Goal: Task Accomplishment & Management: Use online tool/utility

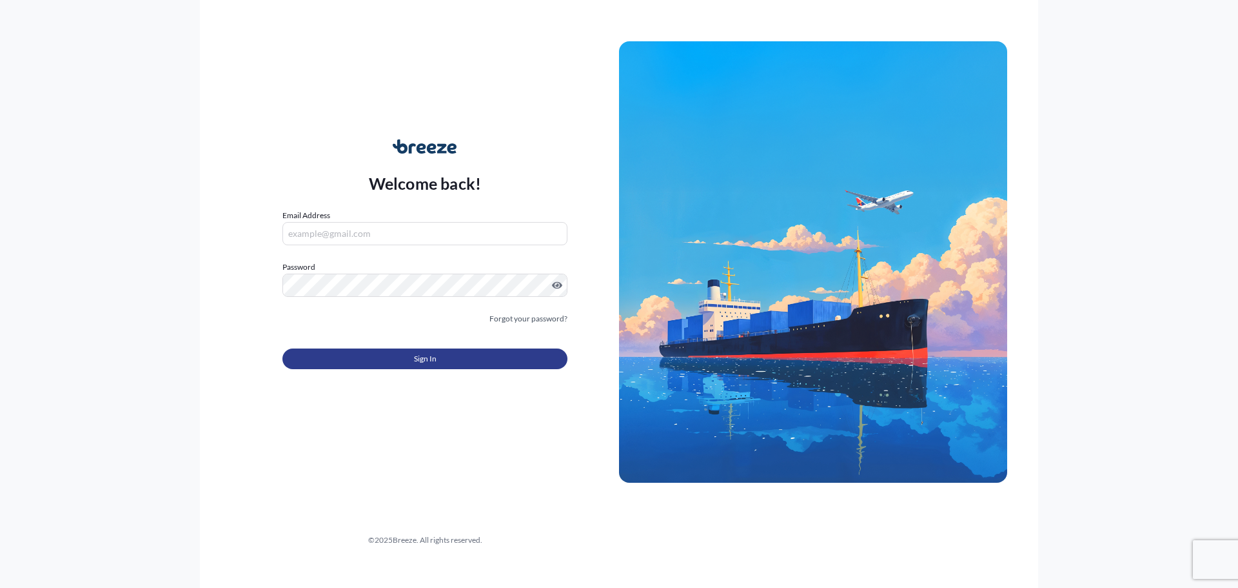
type input "[PERSON_NAME][EMAIL_ADDRESS][PERSON_NAME][DOMAIN_NAME]"
click at [391, 357] on button "Sign In" at bounding box center [424, 358] width 285 height 21
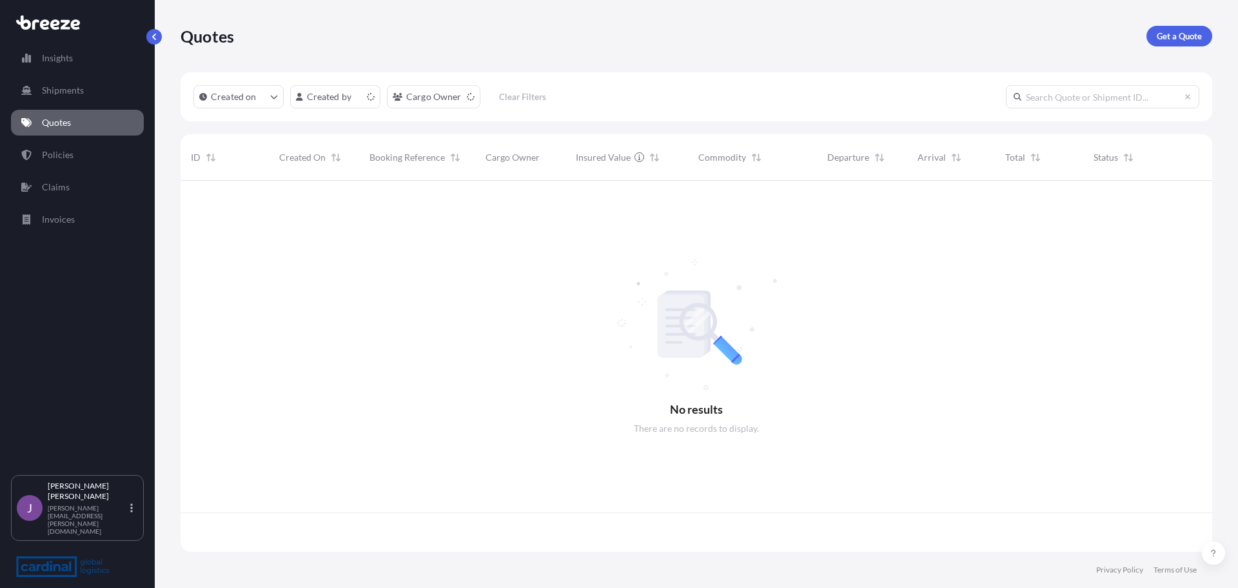
scroll to position [368, 1022]
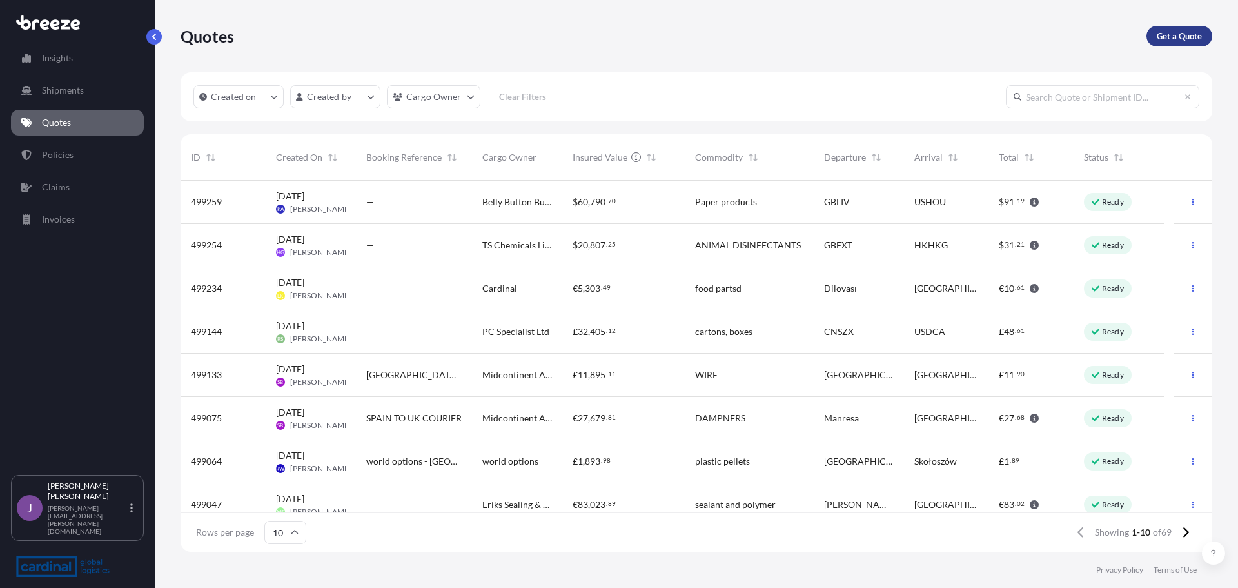
click at [1194, 41] on p "Get a Quote" at bounding box center [1179, 36] width 45 height 13
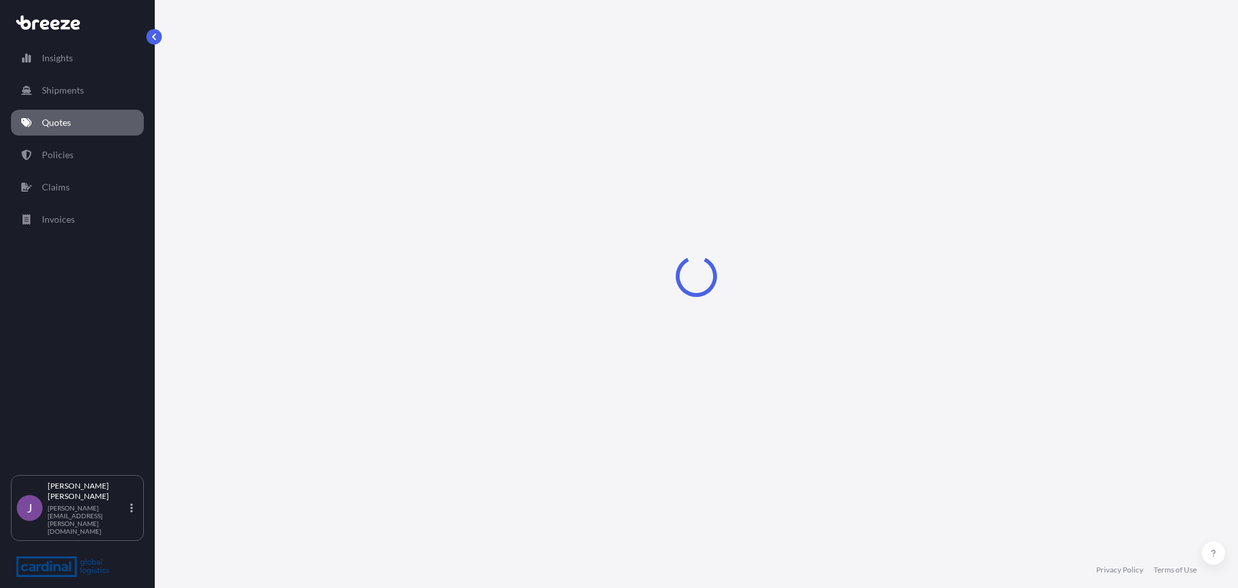
select select "Sea"
select select "1"
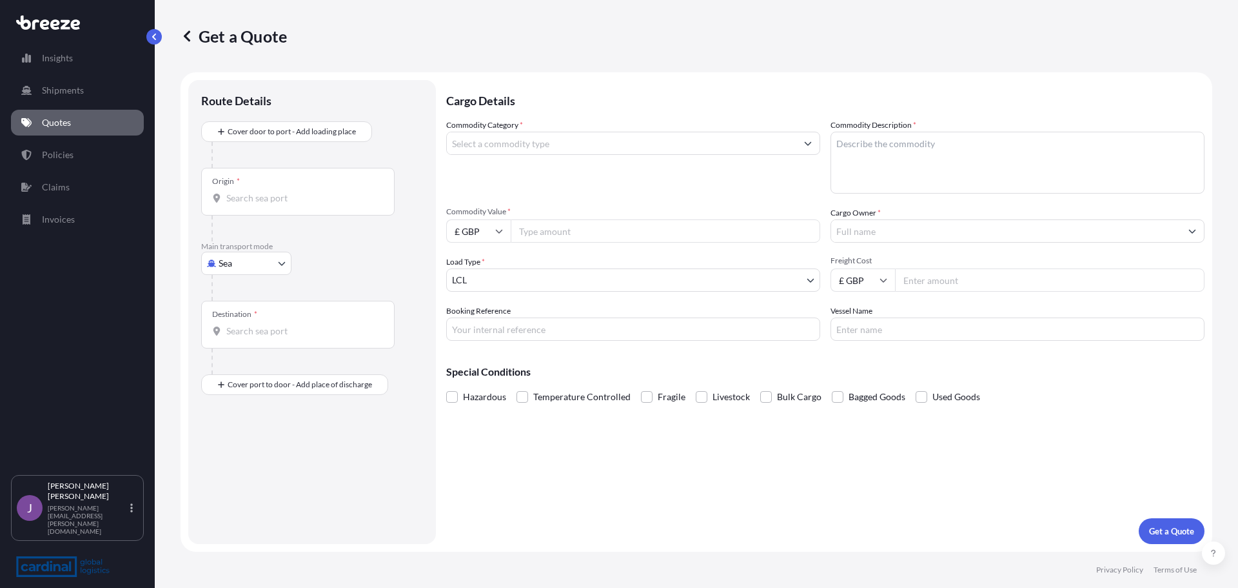
click at [508, 144] on input "Commodity Category *" at bounding box center [622, 143] width 350 height 23
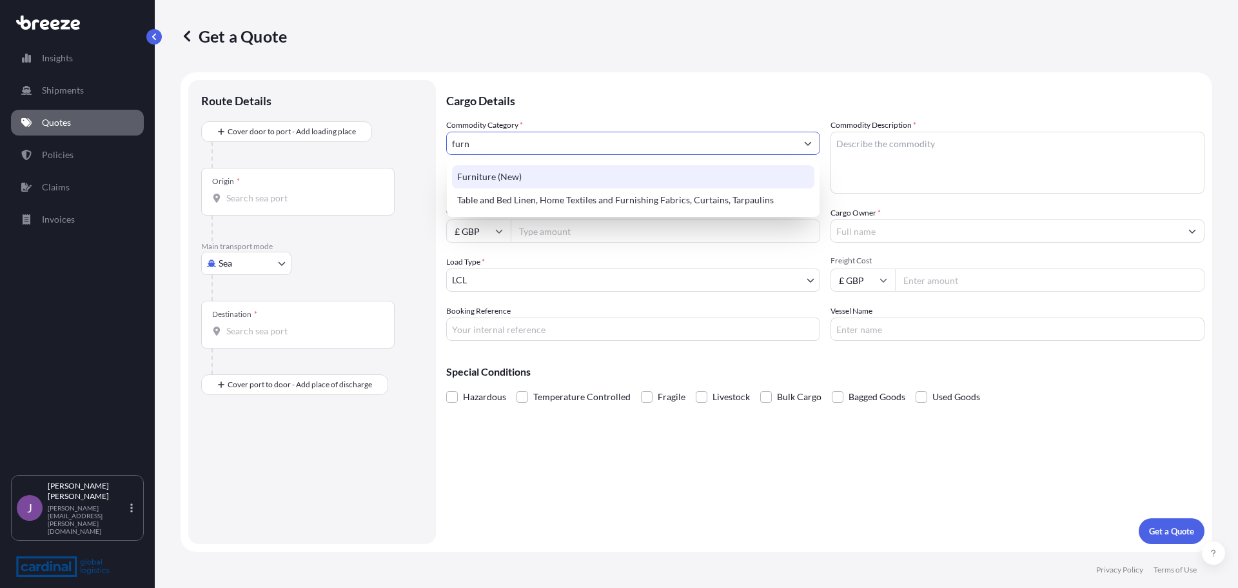
click at [504, 180] on div "Furniture (New)" at bounding box center [633, 176] width 362 height 23
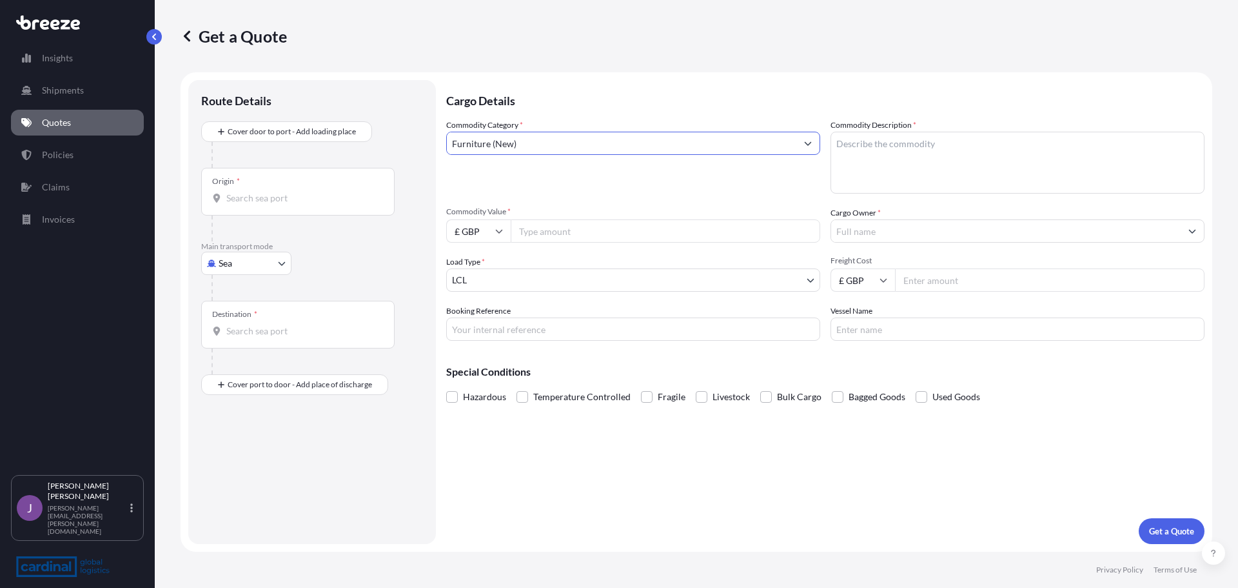
type input "Furniture (New)"
click at [899, 150] on textarea "Commodity Description *" at bounding box center [1018, 163] width 374 height 62
type textarea "Furniture"
click at [625, 240] on input "Commodity Value *" at bounding box center [666, 230] width 310 height 23
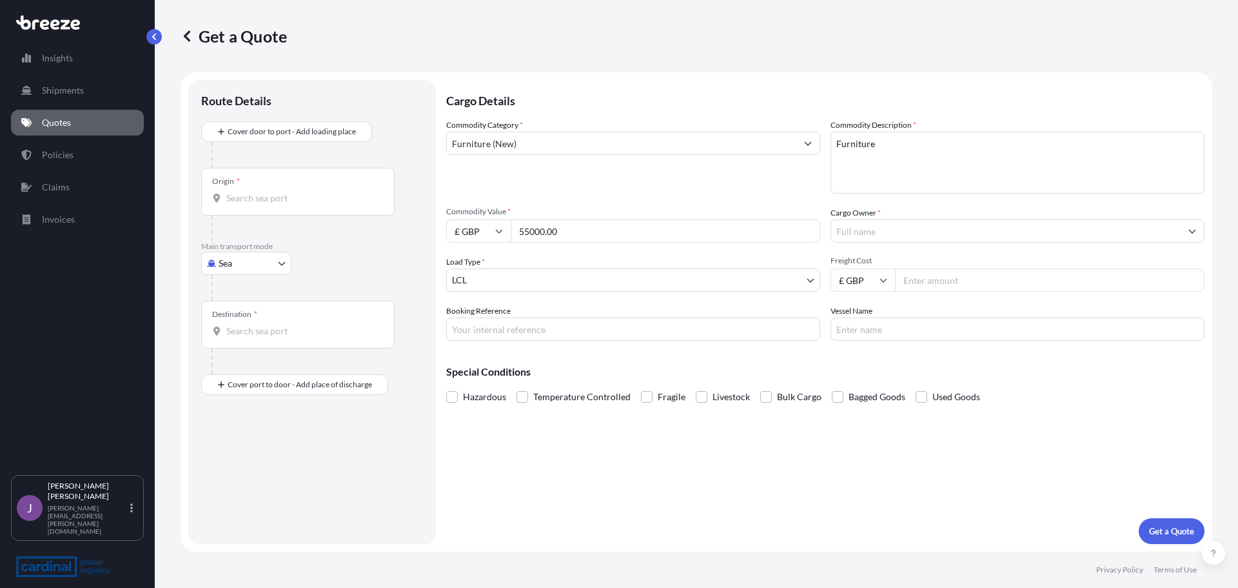
type input "55000.00"
click at [944, 228] on input "Cargo Owner *" at bounding box center [1006, 230] width 350 height 23
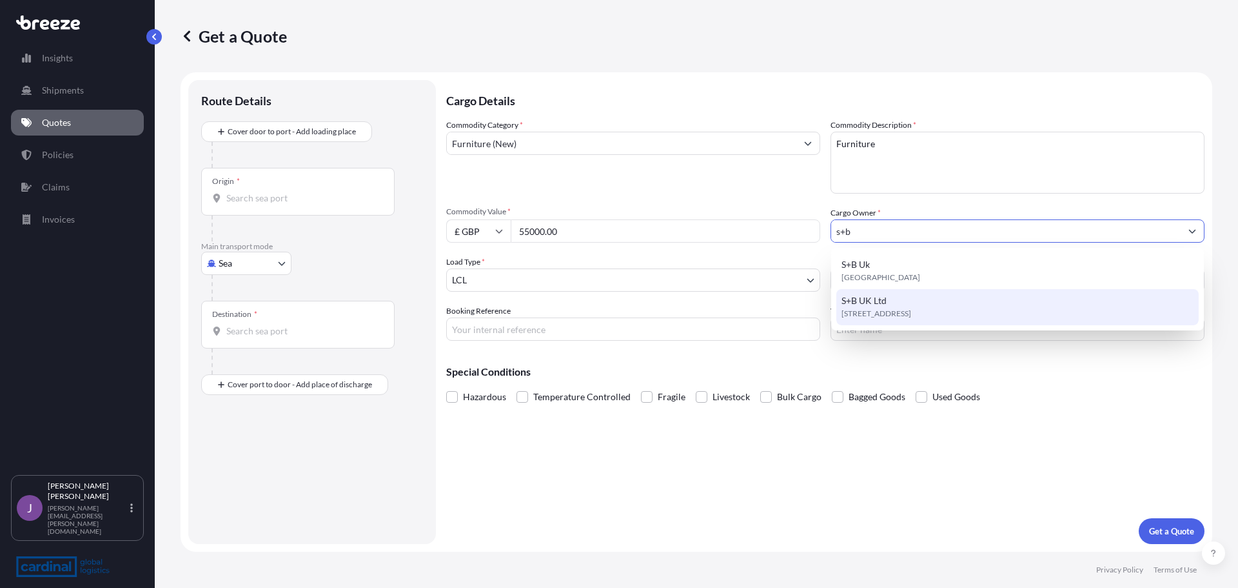
click at [882, 300] on span "S+B UK Ltd" at bounding box center [864, 300] width 45 height 13
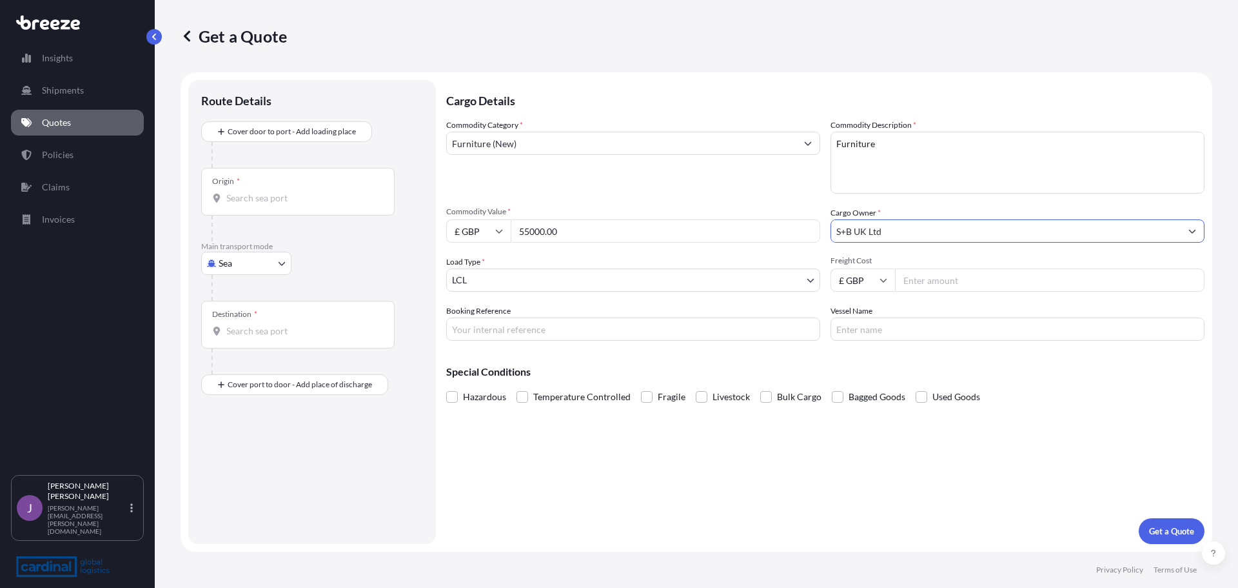
type input "S+B UK Ltd"
click at [570, 286] on body "15 options available. 3 options available. 0 options available. 2 options avail…" at bounding box center [619, 294] width 1238 height 588
click at [239, 275] on div at bounding box center [318, 288] width 212 height 26
click at [239, 274] on body "2 options available. Insights Shipments Quotes Policies Claims Invoices J [PERS…" at bounding box center [619, 294] width 1238 height 588
click at [231, 319] on span "Air" at bounding box center [232, 319] width 13 height 13
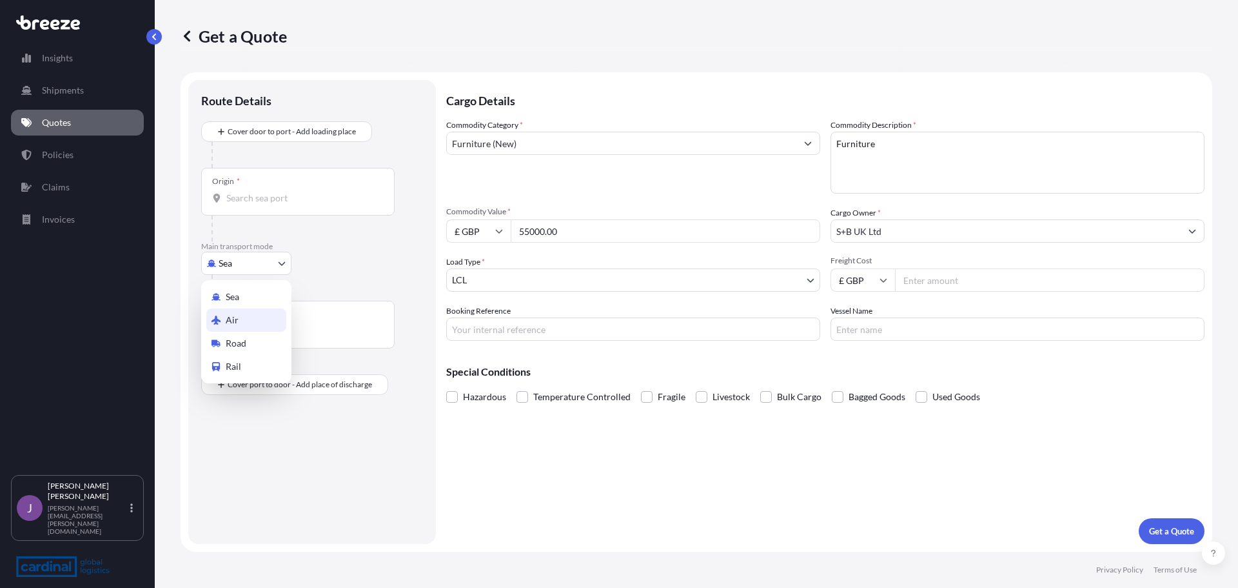
select select "Air"
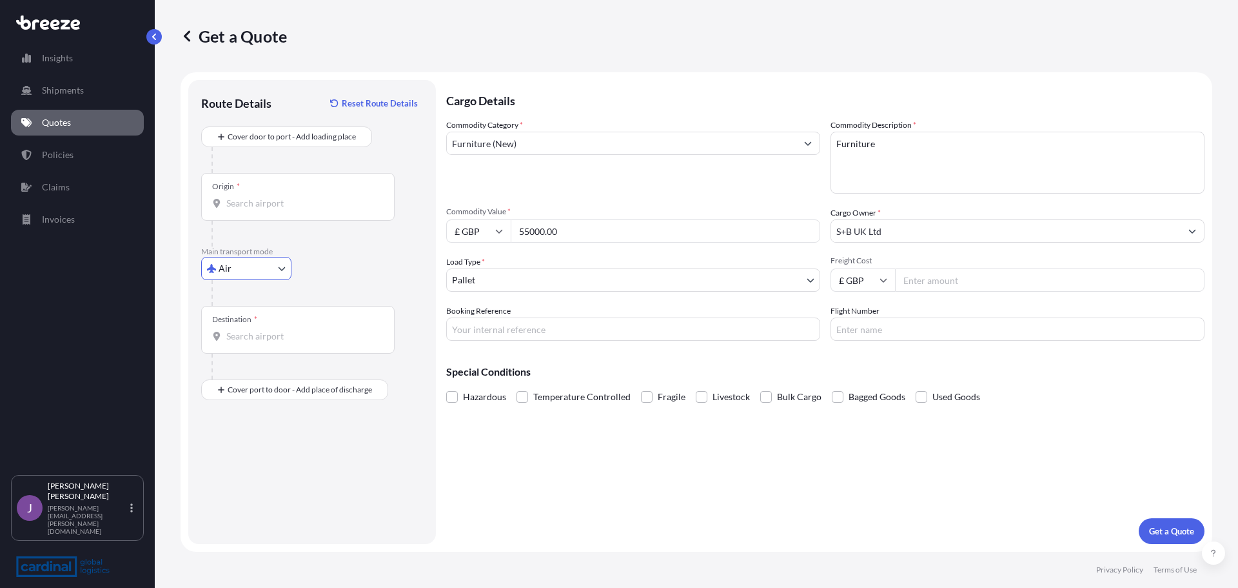
click at [964, 279] on input "Freight Cost" at bounding box center [1050, 279] width 310 height 23
type input "17345.00"
click at [262, 204] on input "Origin *" at bounding box center [302, 203] width 152 height 13
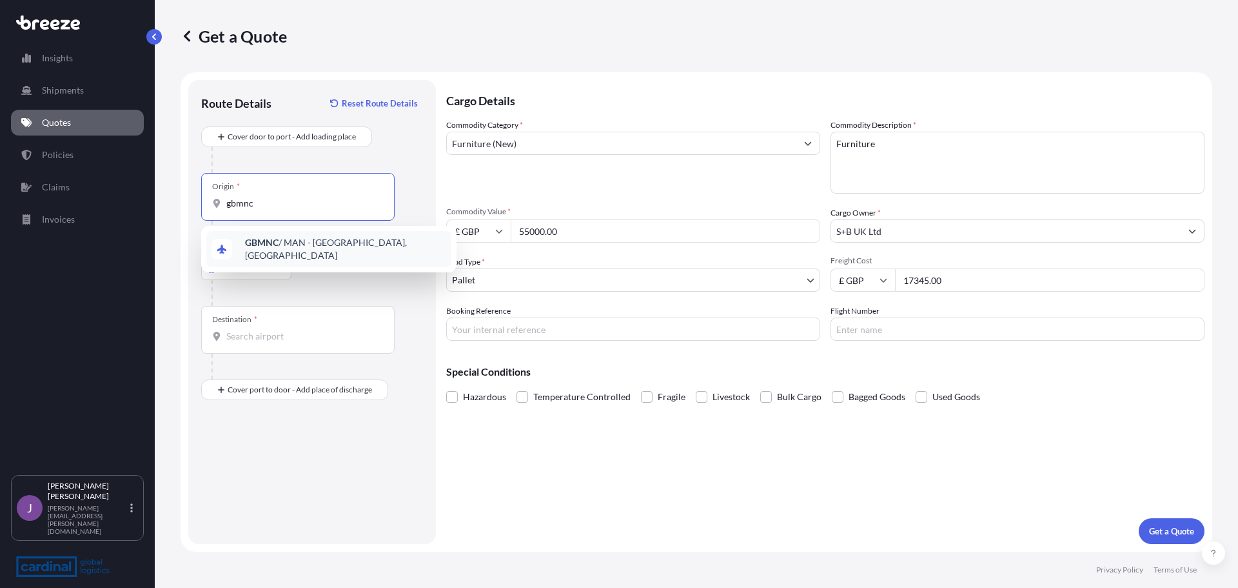
click at [255, 241] on span "GBMNC / MAN - [GEOGRAPHIC_DATA], [GEOGRAPHIC_DATA]" at bounding box center [345, 249] width 201 height 26
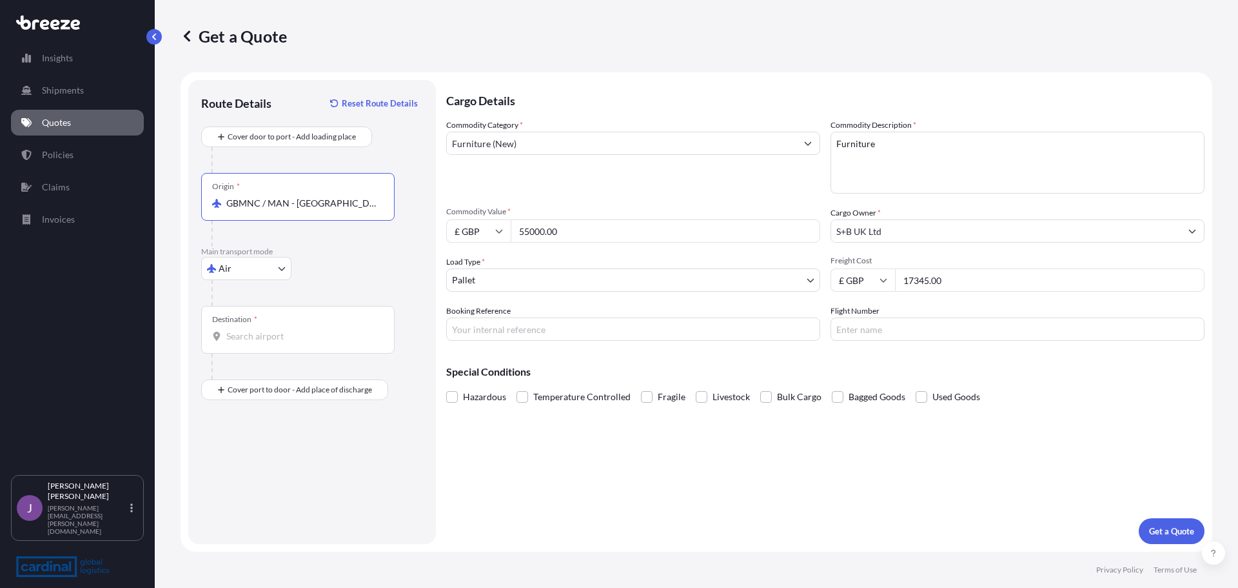
type input "GBMNC / MAN - [GEOGRAPHIC_DATA], [GEOGRAPHIC_DATA]"
click at [239, 339] on input "Destination *" at bounding box center [302, 336] width 152 height 13
click at [297, 381] on span "AEDXB - [GEOGRAPHIC_DATA], [GEOGRAPHIC_DATA]" at bounding box center [345, 382] width 201 height 26
type input "AEDXB - [GEOGRAPHIC_DATA], [GEOGRAPHIC_DATA]"
click at [1187, 537] on button "Get a Quote" at bounding box center [1172, 531] width 66 height 26
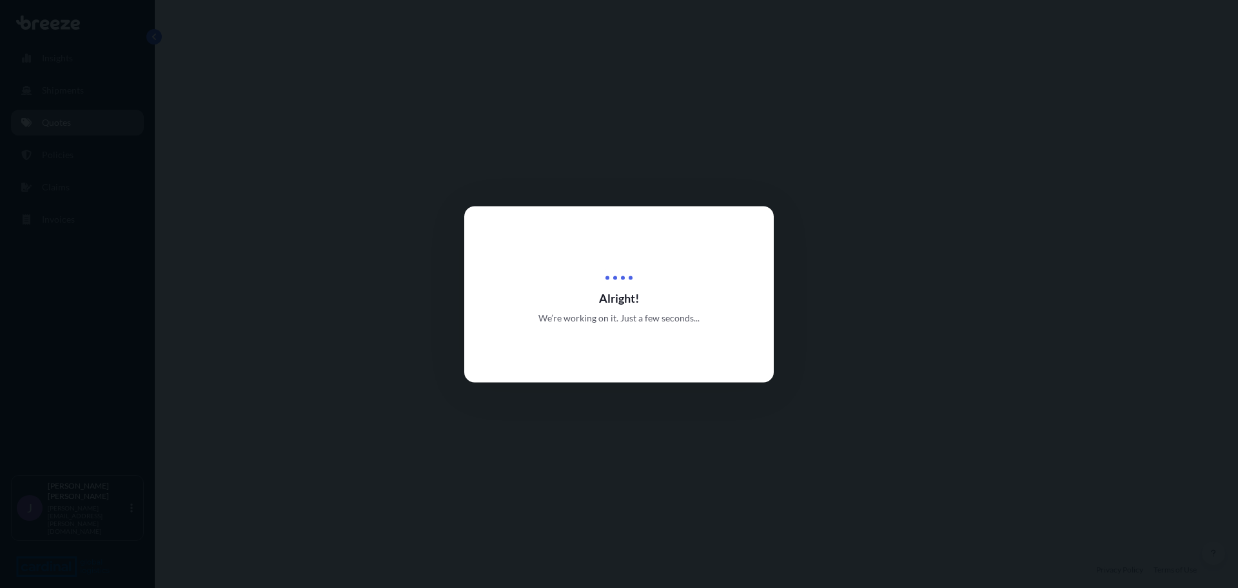
select select "Air"
select select "1"
